Goal: Navigation & Orientation: Understand site structure

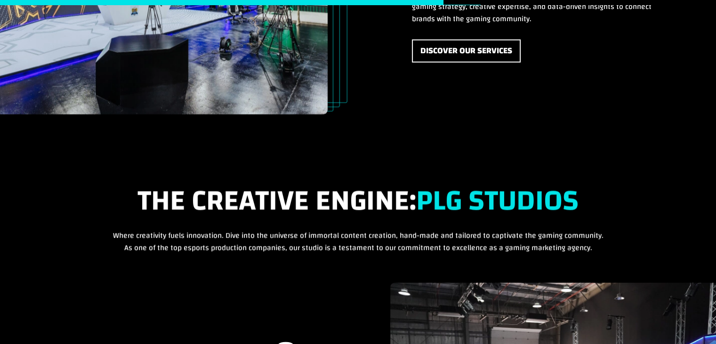
scroll to position [2067, 0]
